Goal: Navigation & Orientation: Understand site structure

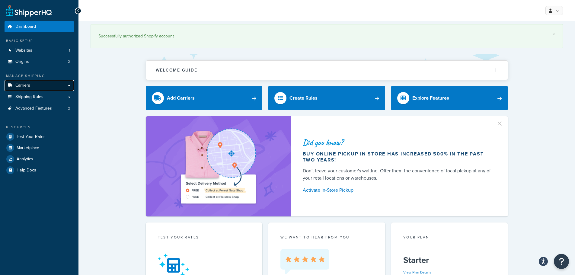
click at [34, 85] on link "Carriers" at bounding box center [39, 85] width 69 height 11
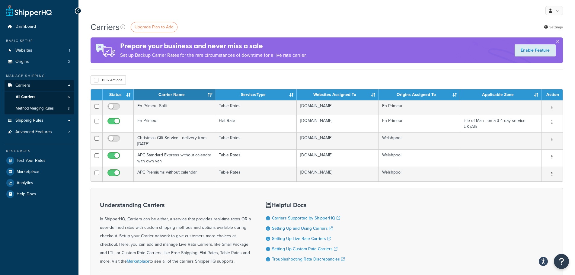
click at [77, 11] on icon at bounding box center [78, 11] width 3 height 4
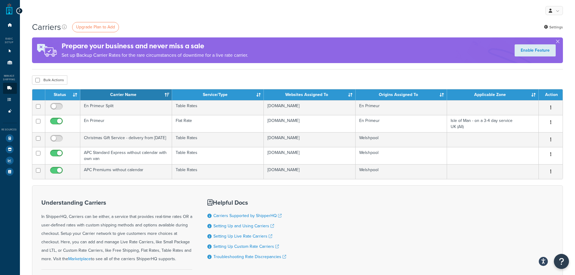
click at [17, 8] on div at bounding box center [19, 11] width 7 height 7
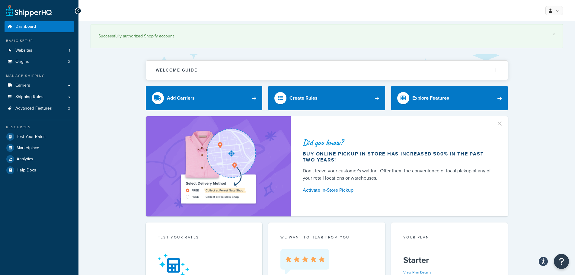
click at [78, 9] on icon at bounding box center [78, 11] width 3 height 4
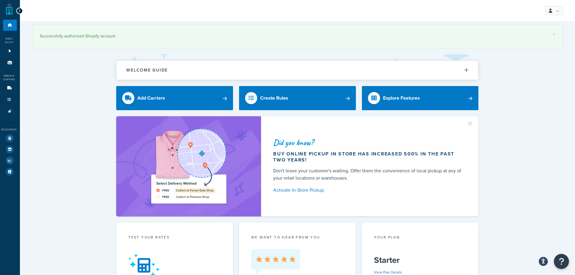
click at [19, 11] on icon at bounding box center [19, 11] width 3 height 4
